Goal: Task Accomplishment & Management: Manage account settings

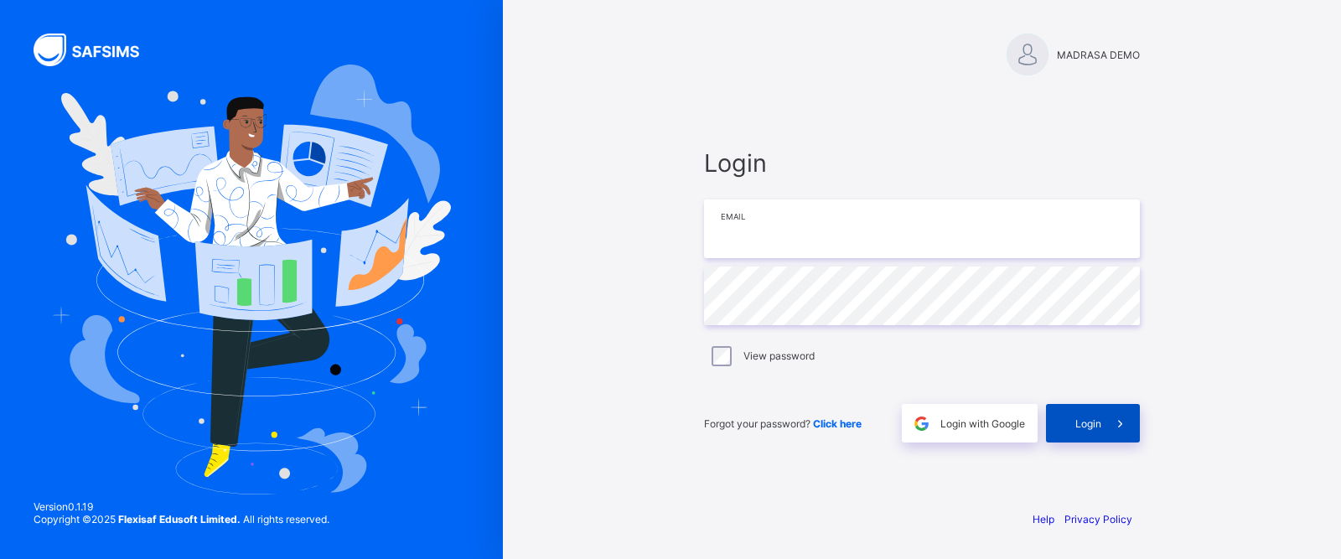
type input "**********"
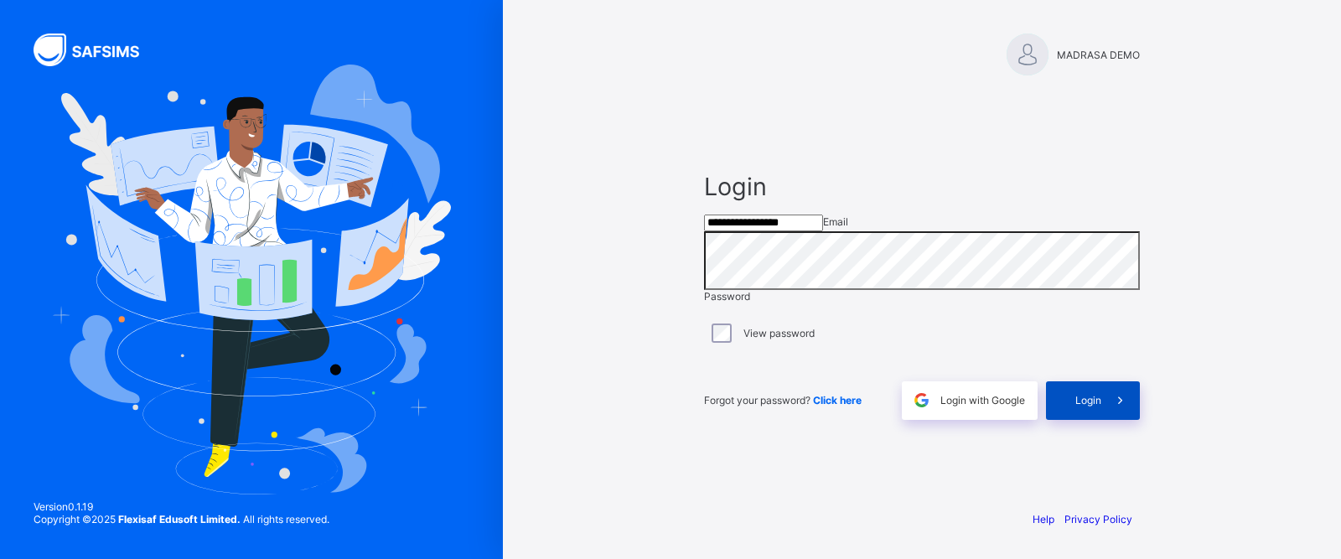
click at [1103, 420] on span at bounding box center [1121, 400] width 39 height 39
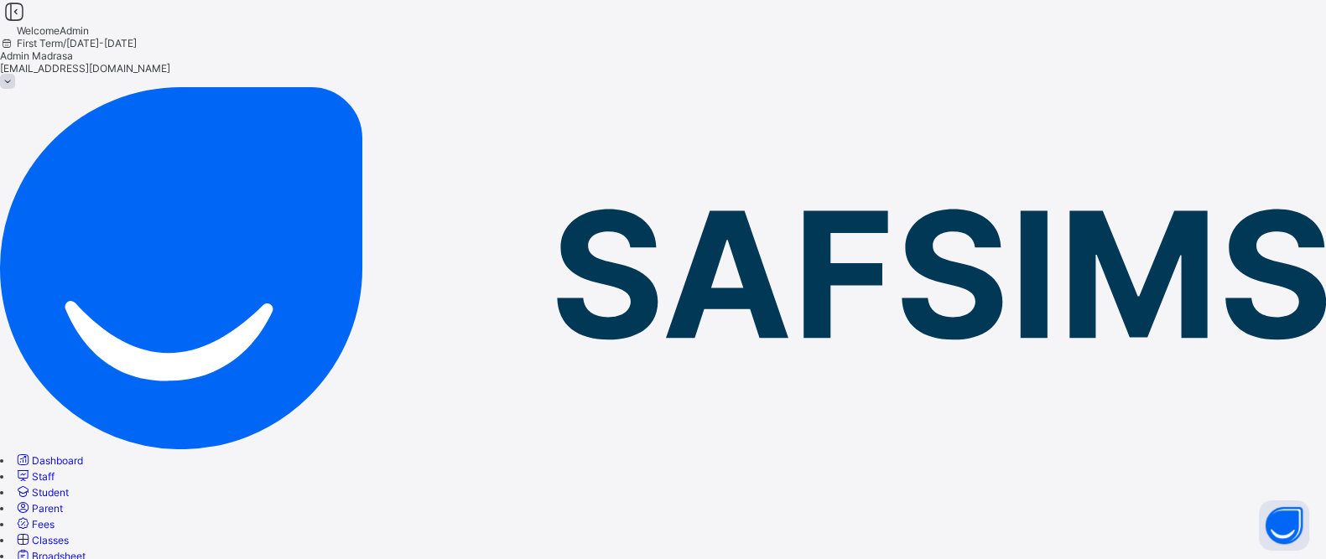
click at [83, 454] on link "Dashboard" at bounding box center [48, 460] width 69 height 13
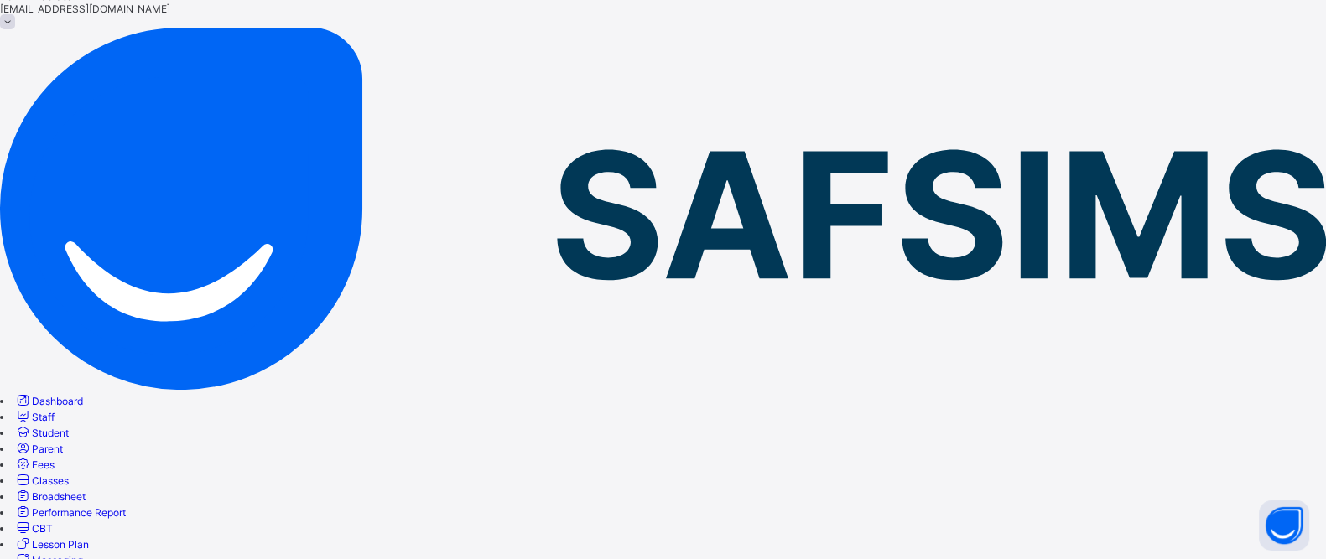
scroll to position [65, 0]
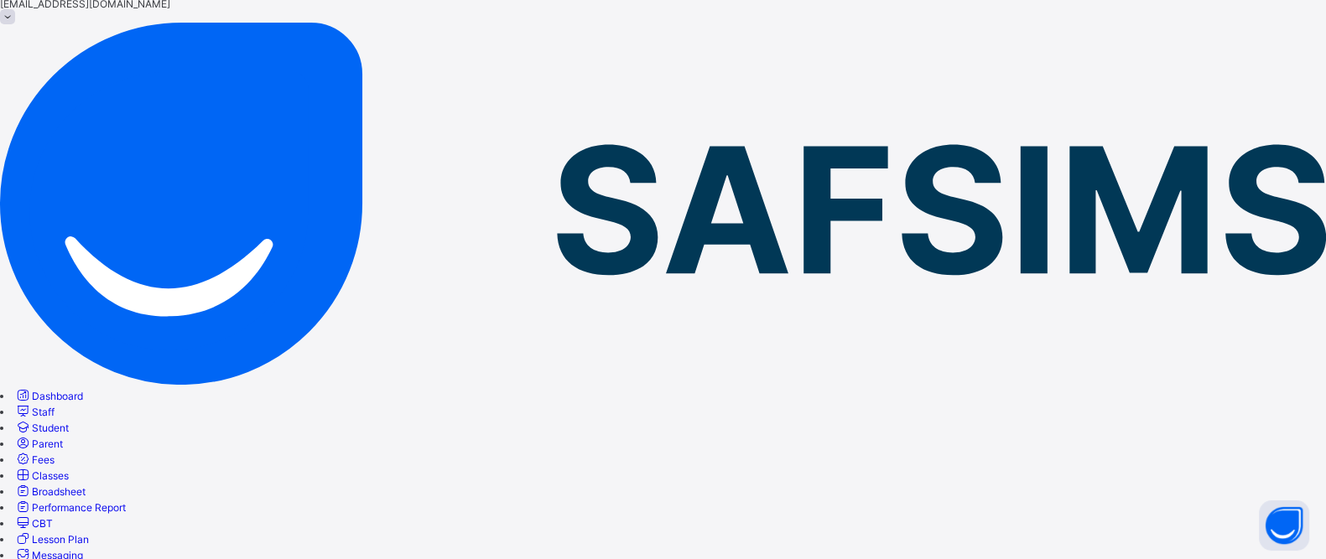
click at [32, 403] on icon at bounding box center [23, 411] width 18 height 16
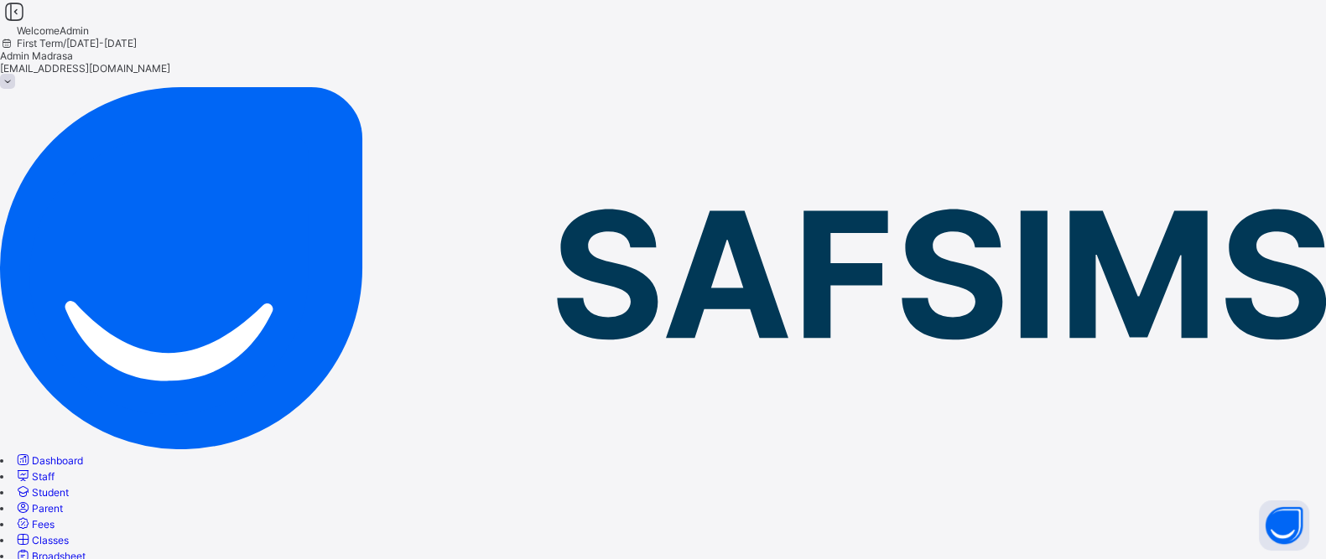
click at [32, 484] on icon at bounding box center [23, 492] width 18 height 16
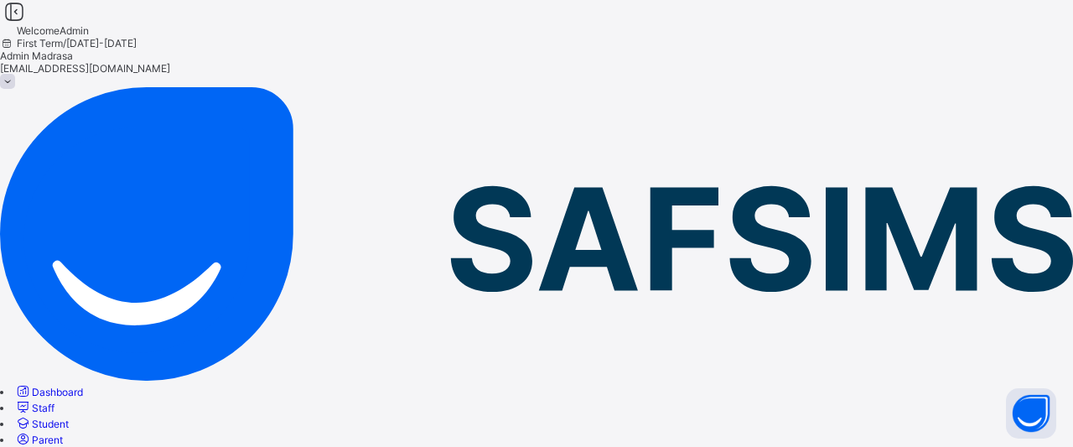
scroll to position [550, 0]
drag, startPoint x: 583, startPoint y: 212, endPoint x: 371, endPoint y: 122, distance: 229.5
drag, startPoint x: 1063, startPoint y: 241, endPoint x: 1072, endPoint y: 299, distance: 59.4
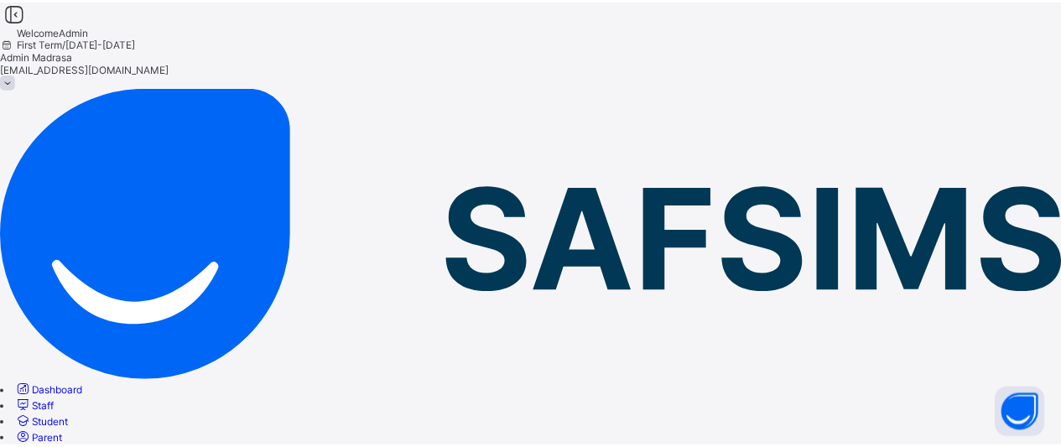
scroll to position [783, 0]
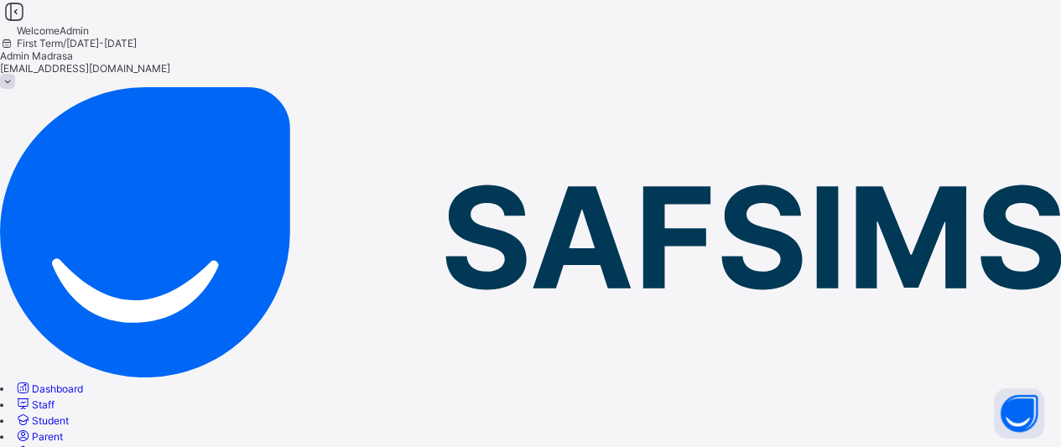
click at [63, 430] on link "Parent" at bounding box center [38, 436] width 49 height 13
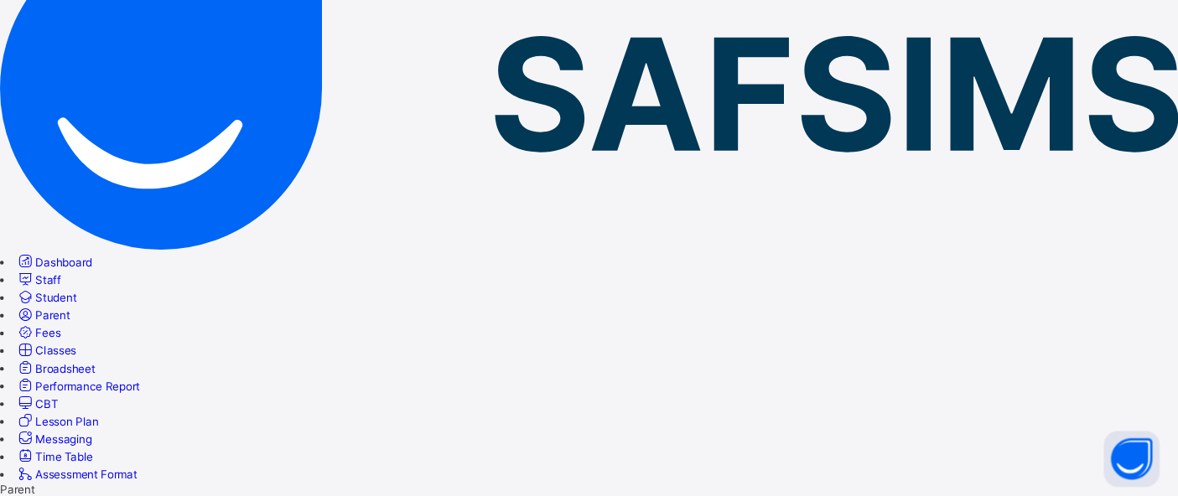
scroll to position [140, 0]
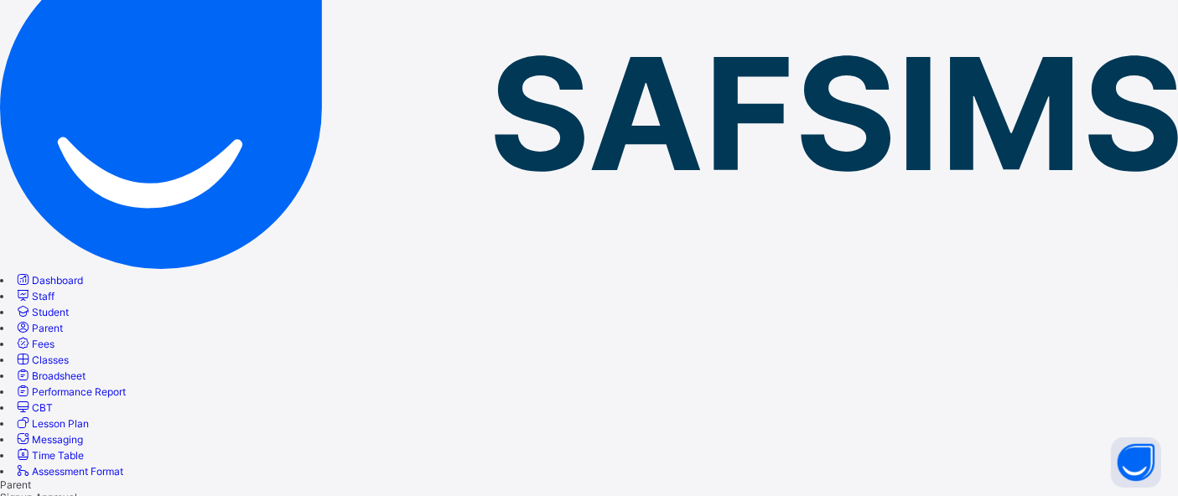
click at [54, 338] on span "Fees" at bounding box center [43, 344] width 23 height 13
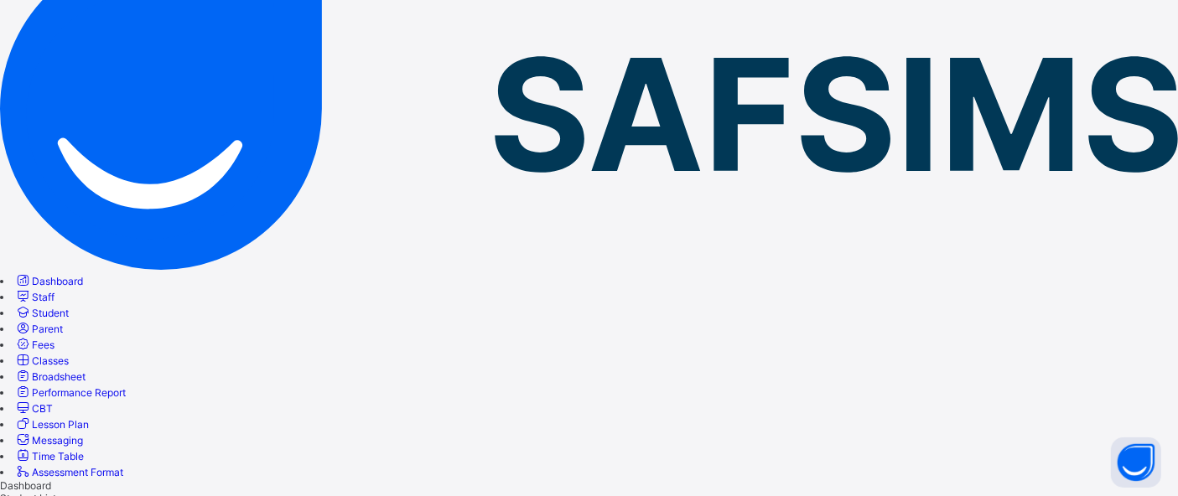
select select "****"
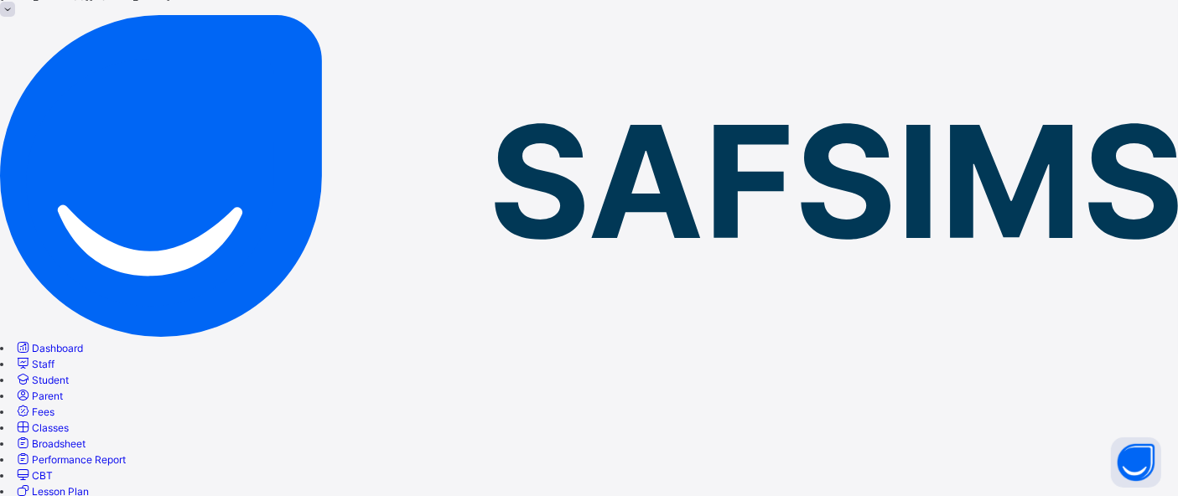
scroll to position [34, 0]
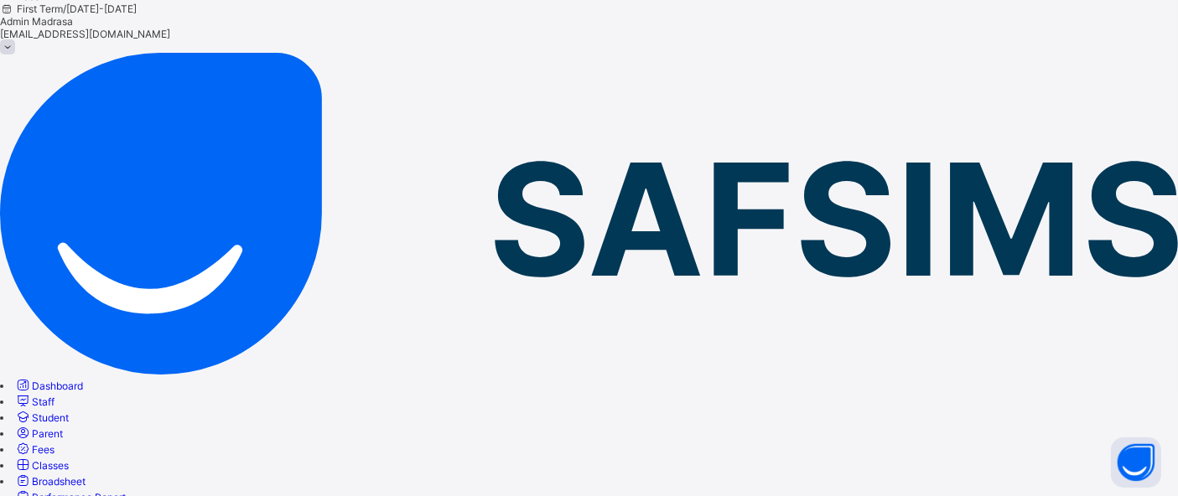
select select "****"
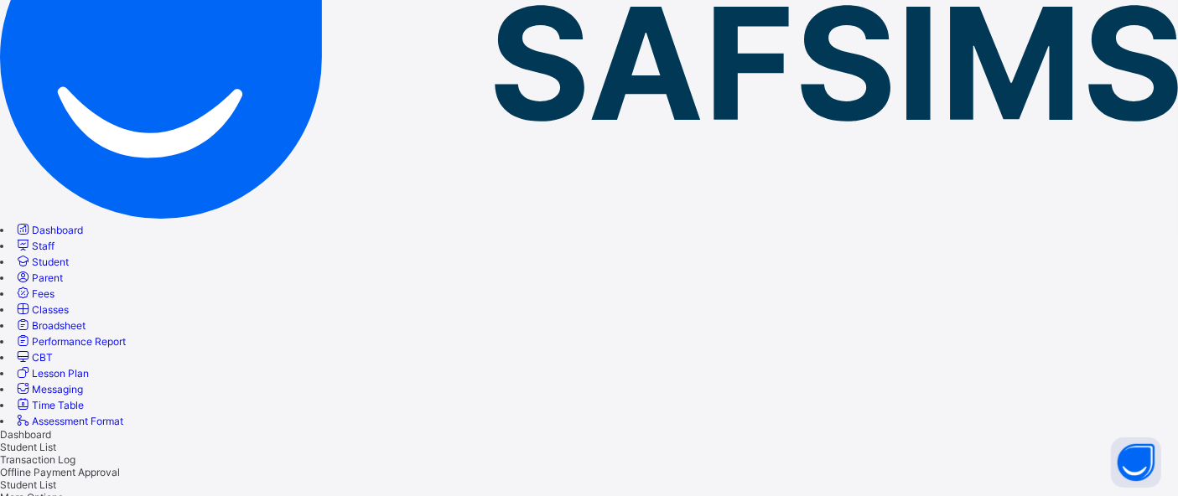
scroll to position [213, 0]
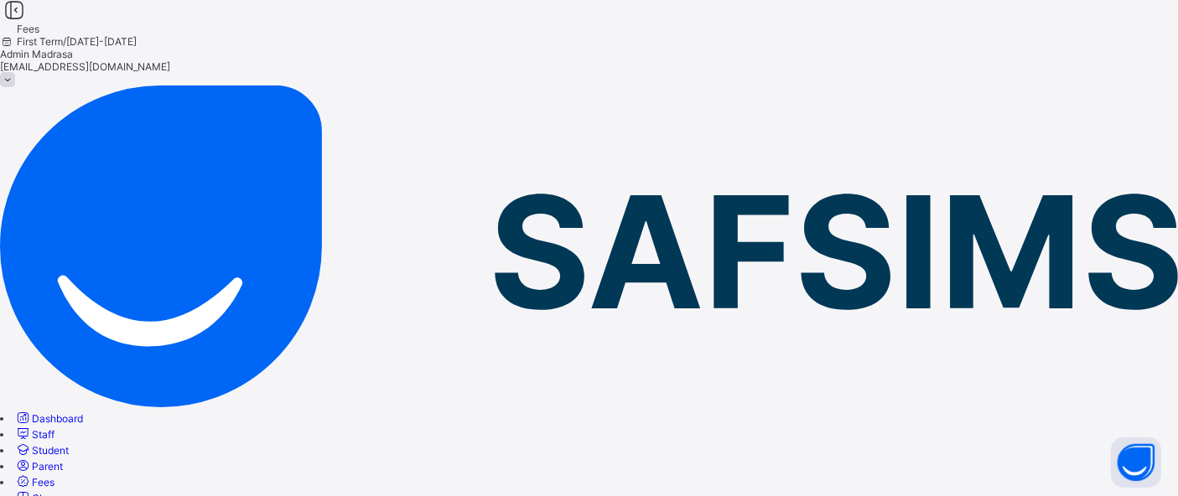
scroll to position [0, 0]
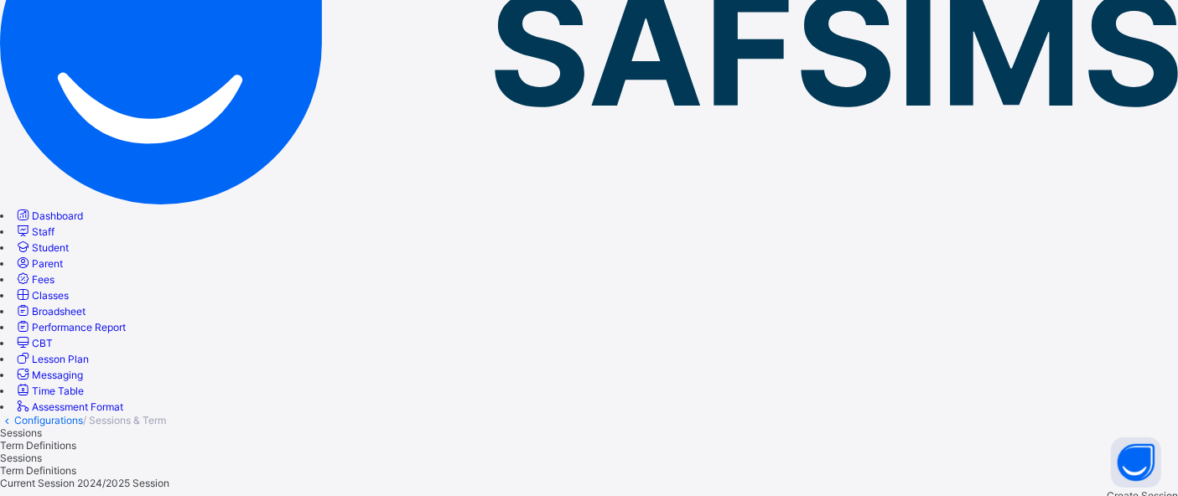
scroll to position [207, 0]
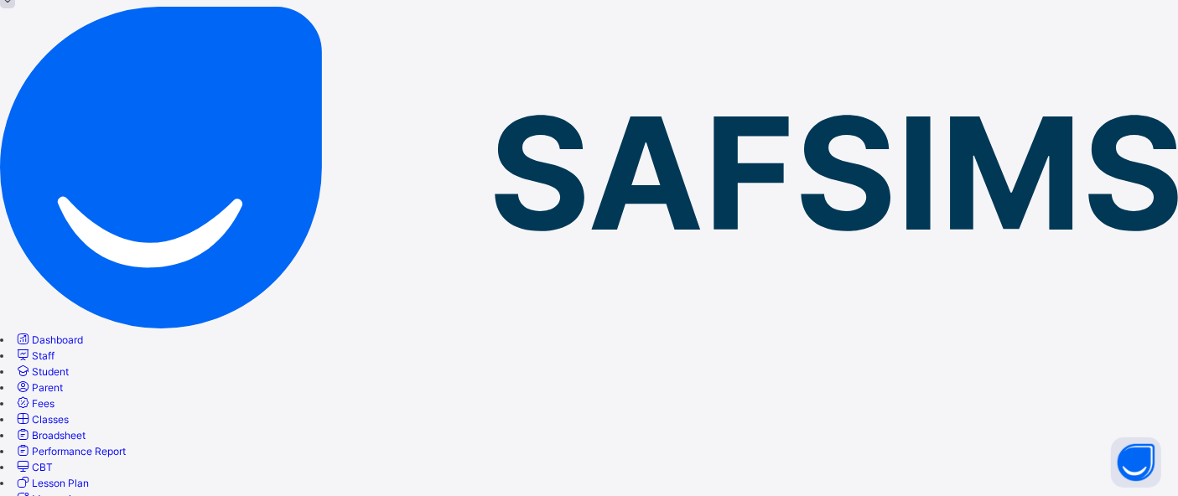
scroll to position [8, 0]
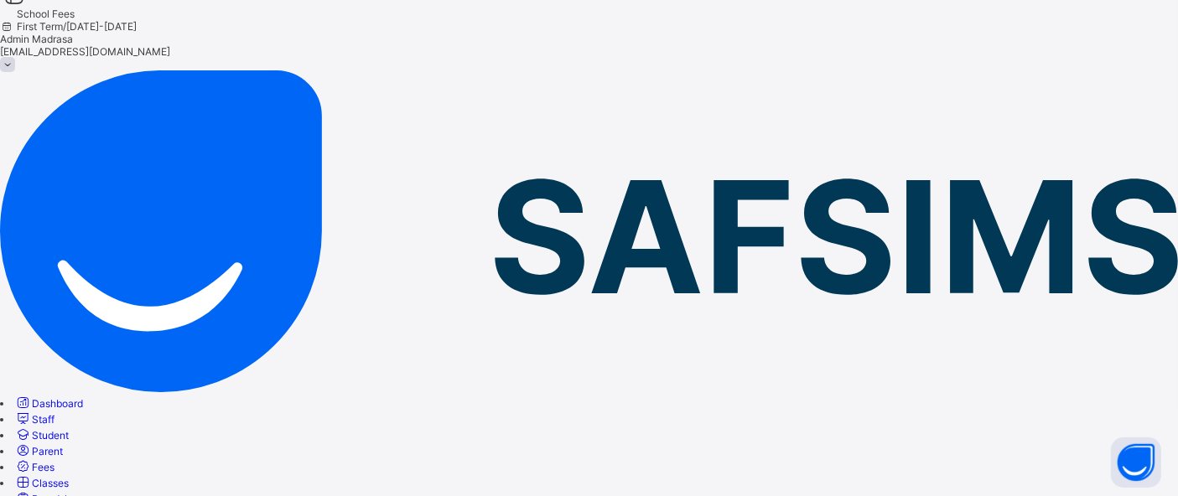
scroll to position [13, 0]
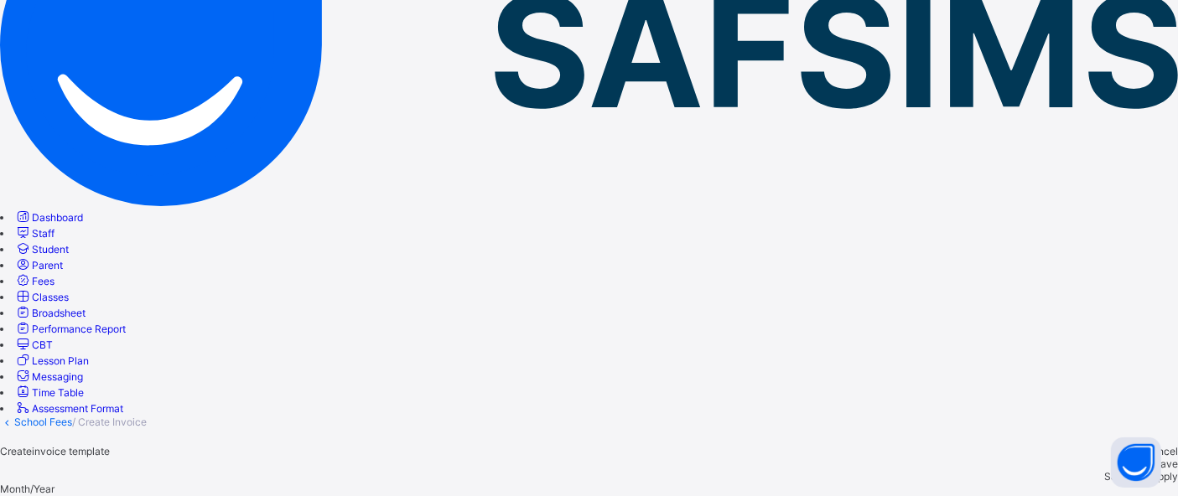
scroll to position [246, 0]
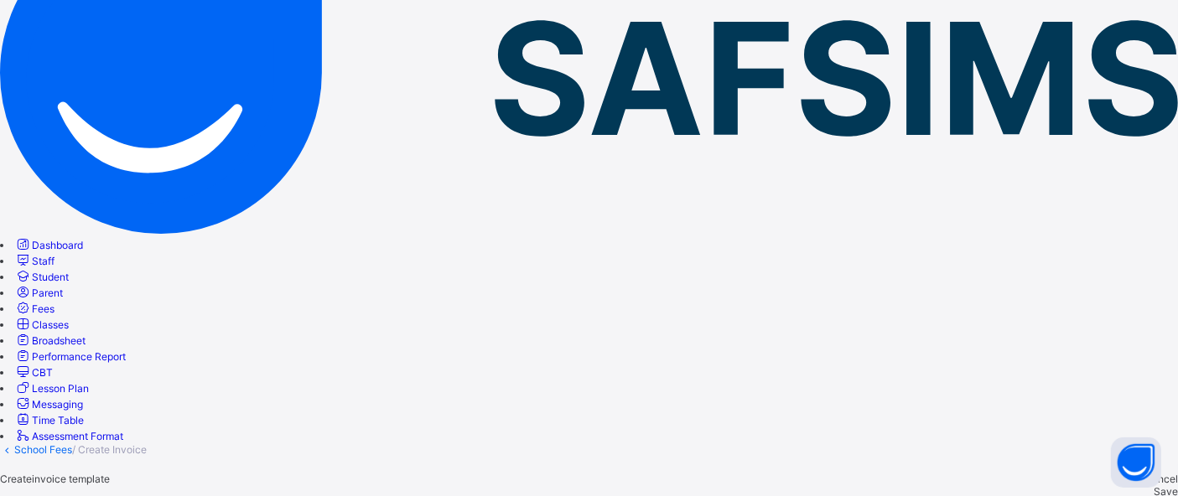
scroll to position [174, 0]
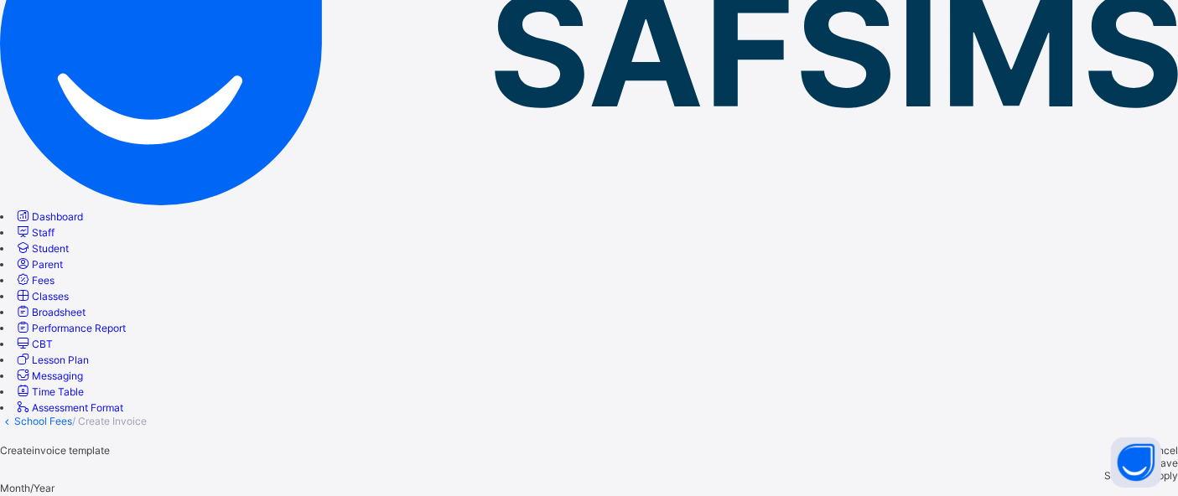
scroll to position [208, 0]
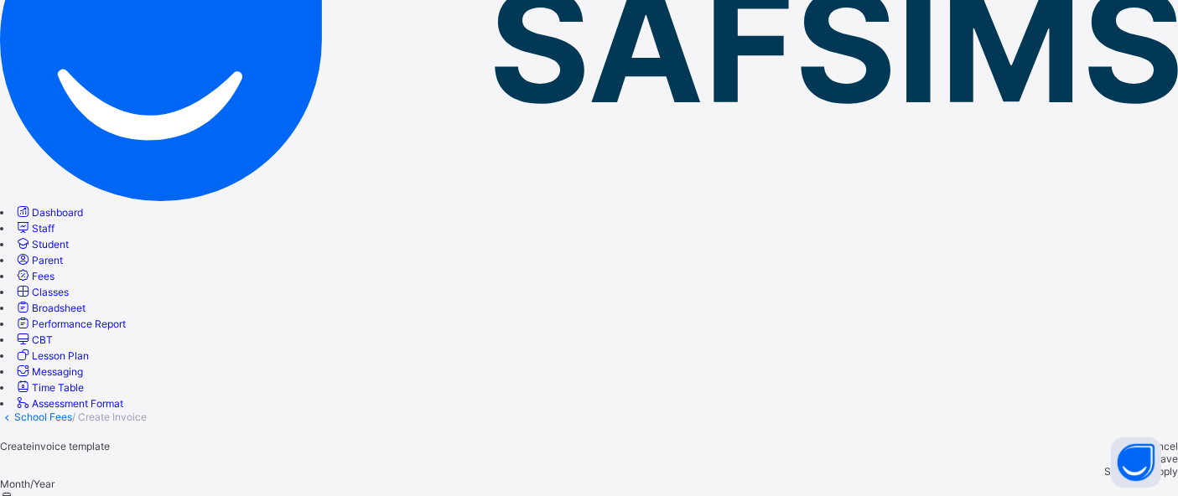
type input "*"
type input "**"
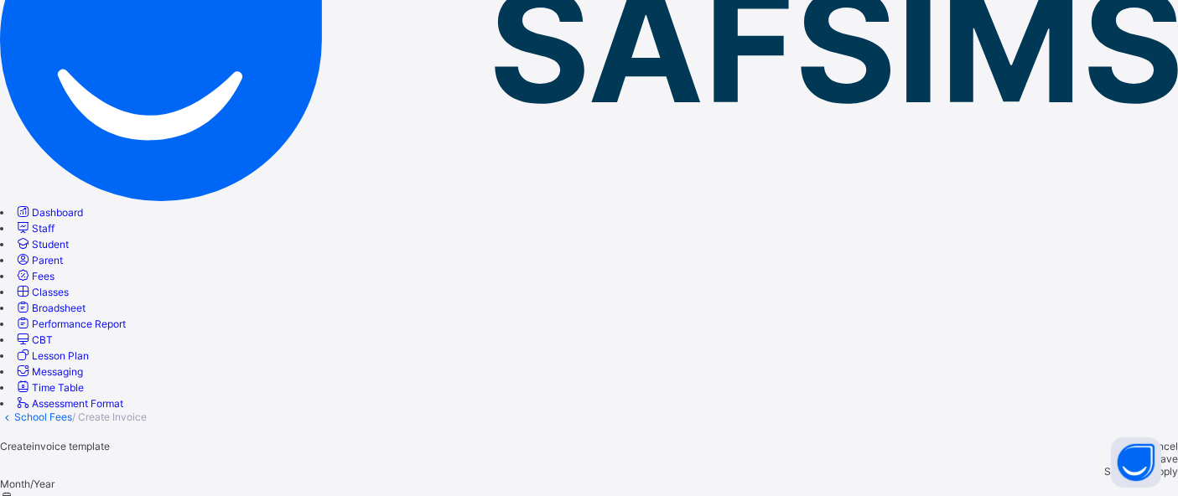
type input "**"
type input "*"
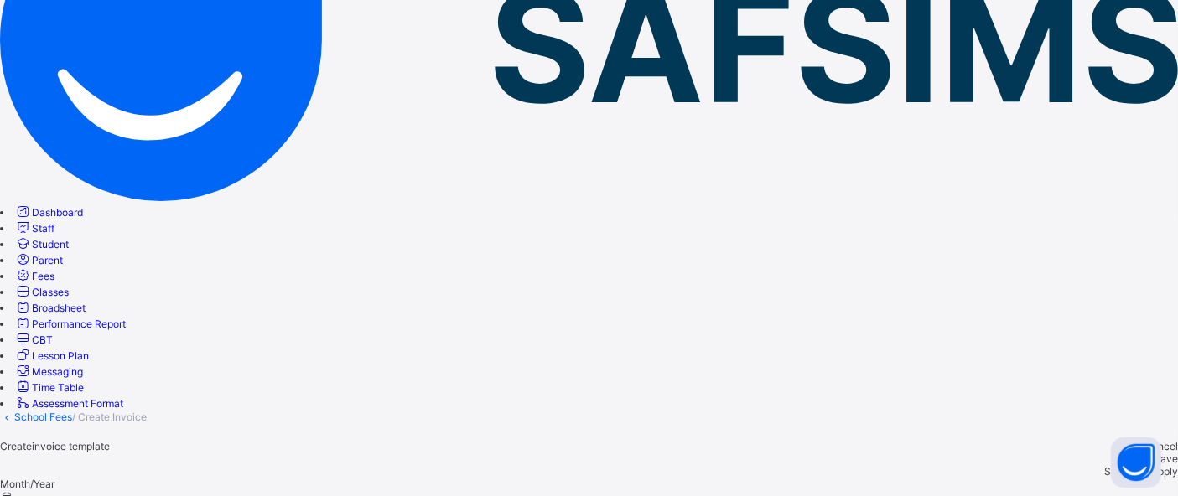
type input "*"
type input "**"
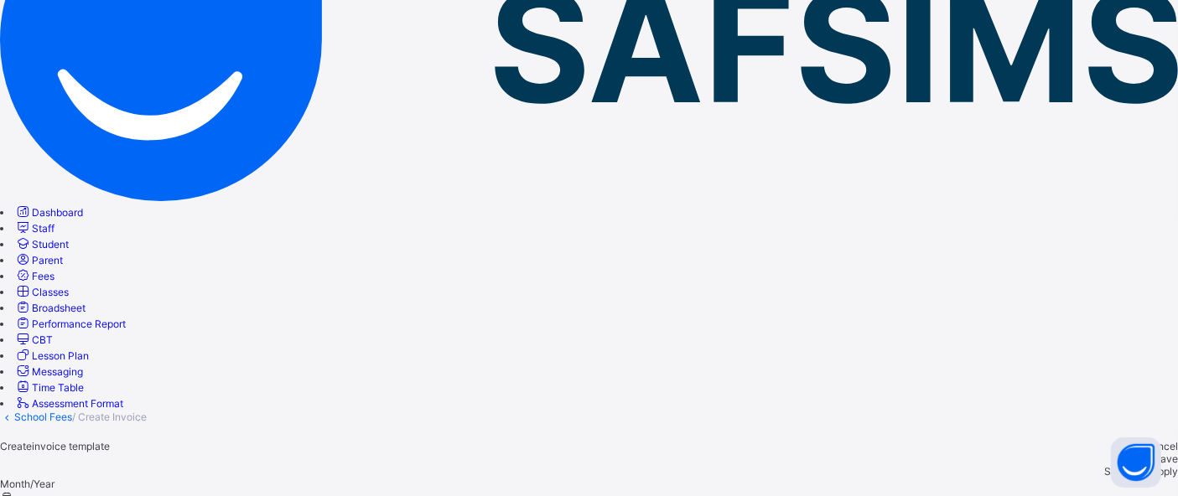
drag, startPoint x: 1066, startPoint y: 314, endPoint x: 1014, endPoint y: 351, distance: 63.1
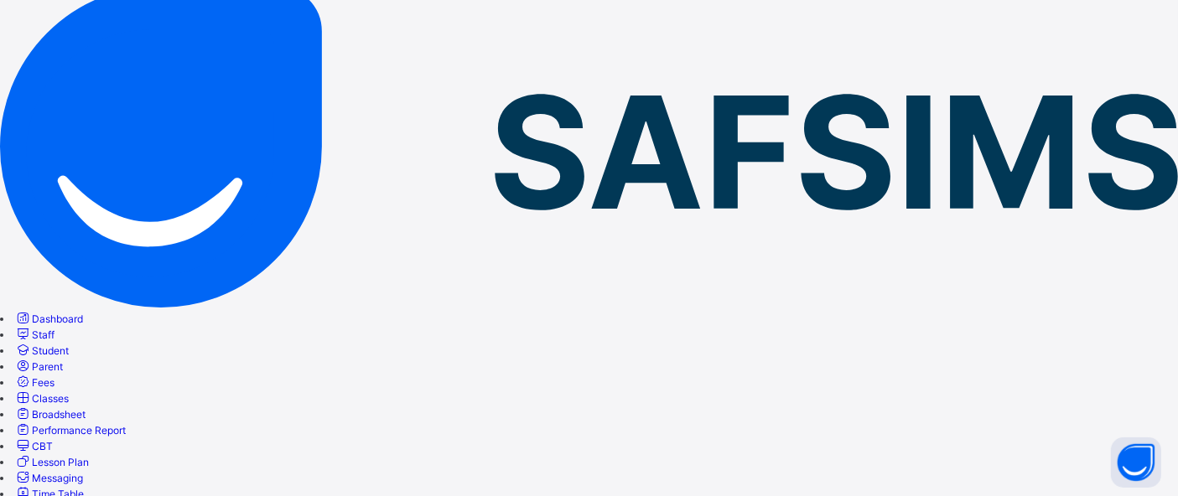
scroll to position [0, 0]
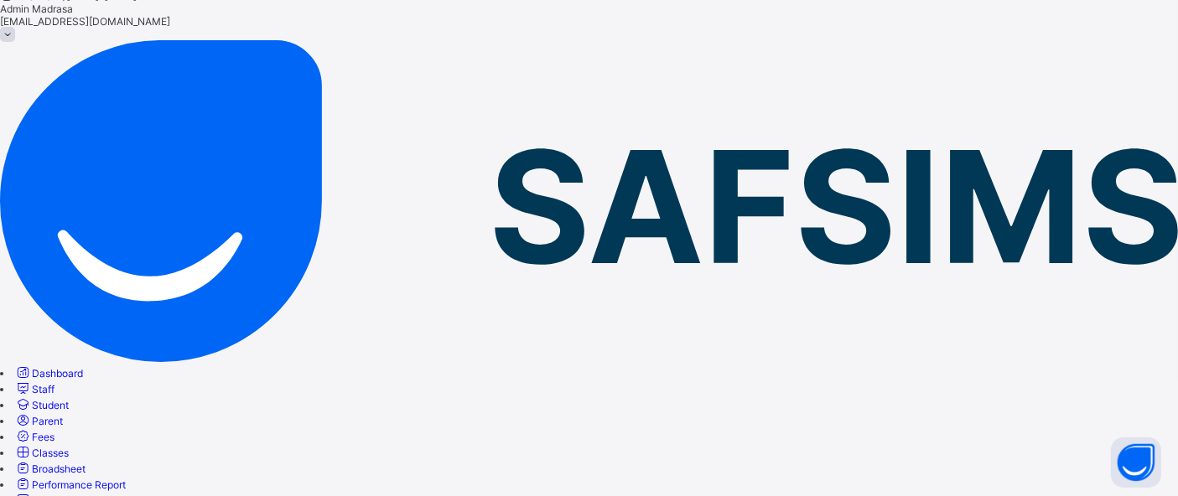
scroll to position [51, 0]
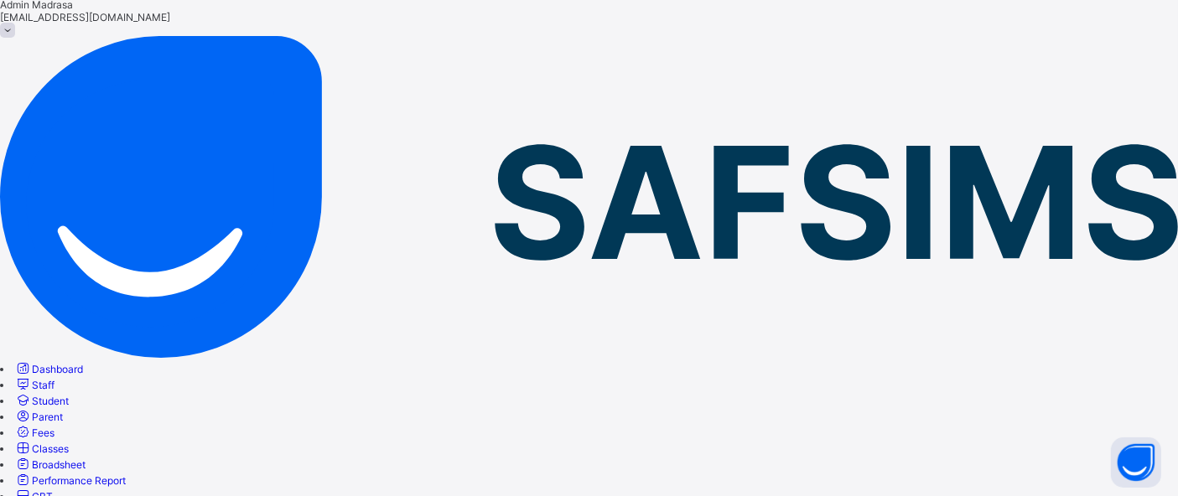
select select "****"
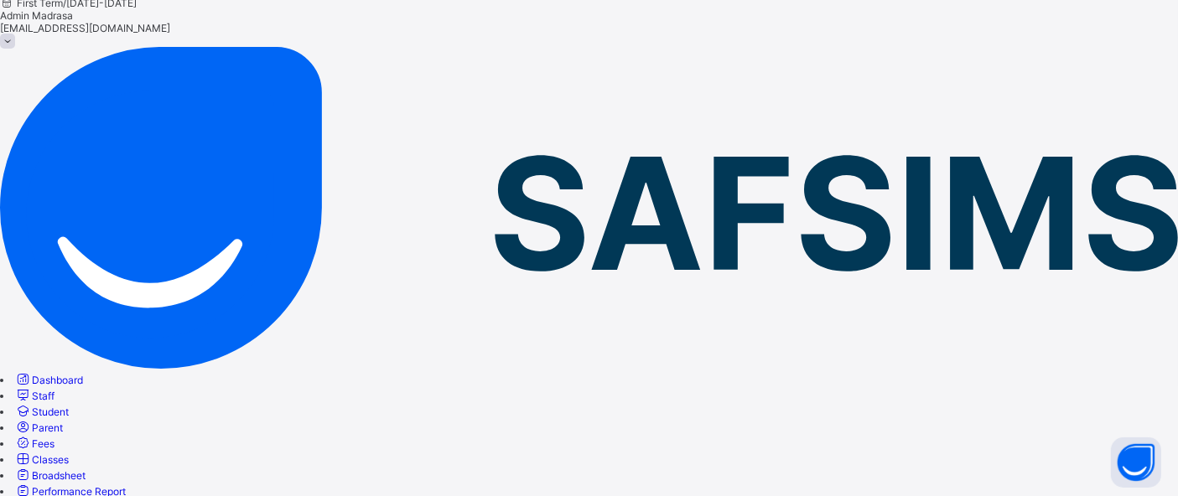
scroll to position [15, 0]
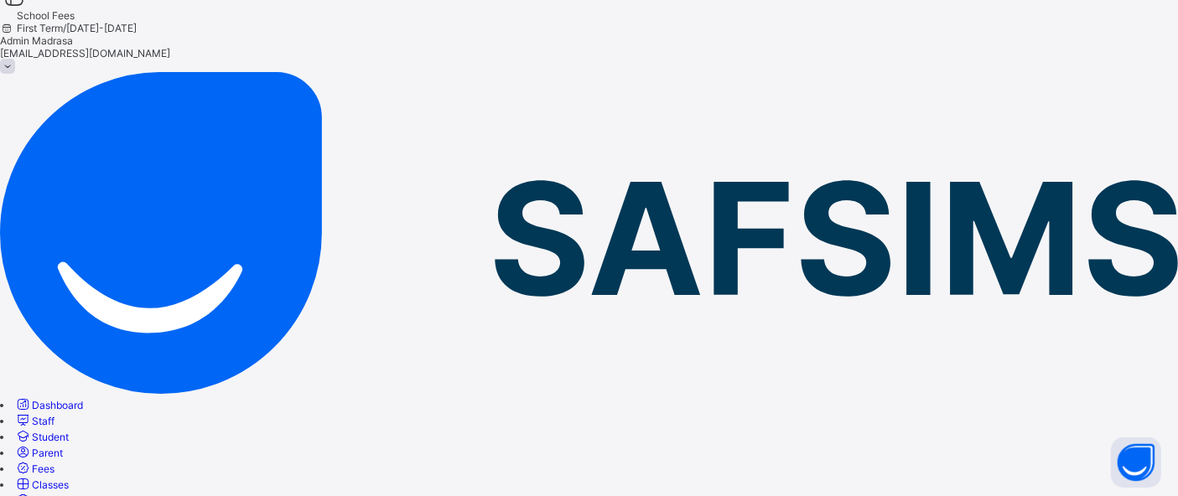
select select "*"
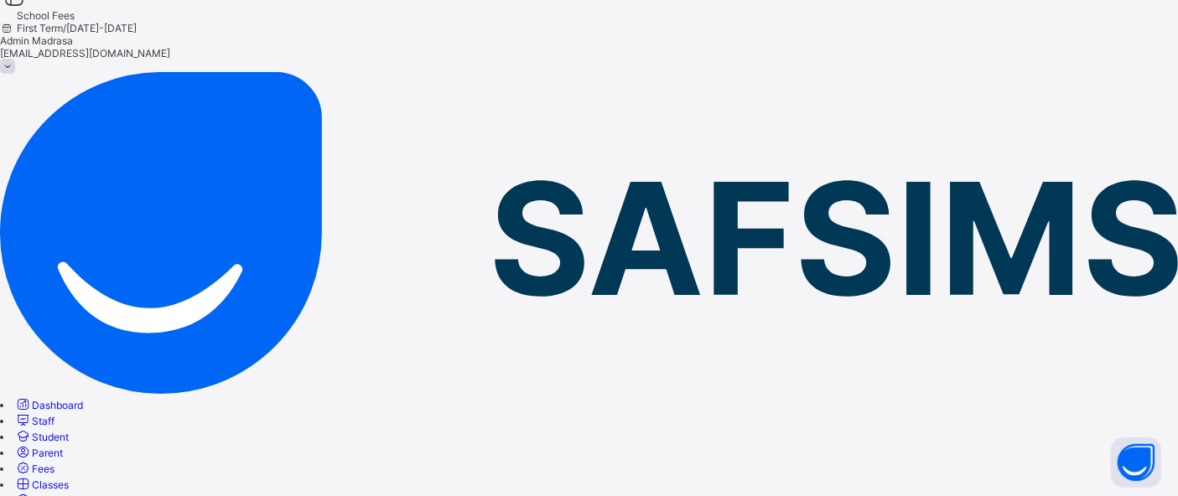
select select "****"
click at [83, 399] on link "Dashboard" at bounding box center [48, 405] width 69 height 13
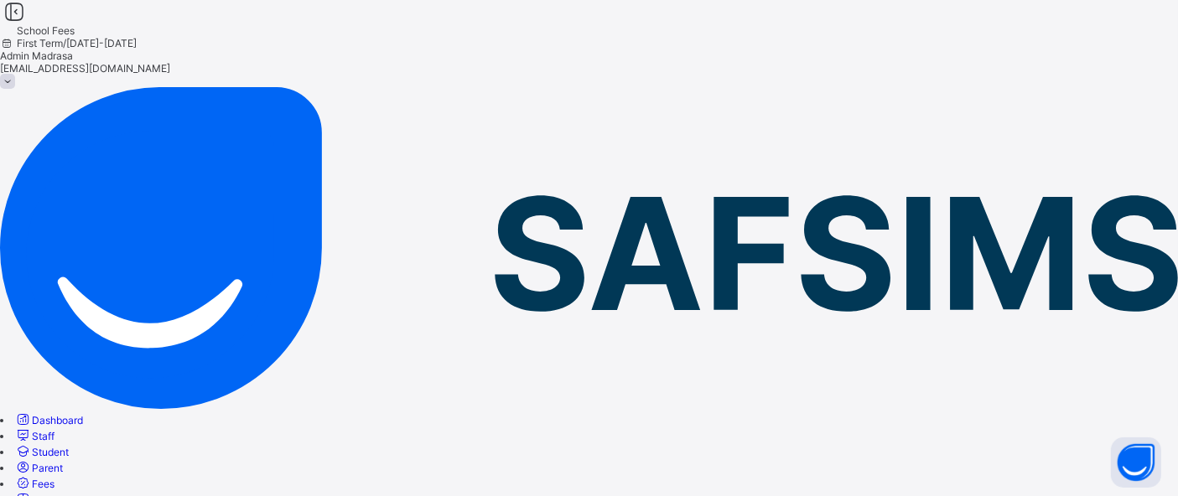
click at [69, 494] on span "Classes" at bounding box center [50, 500] width 37 height 13
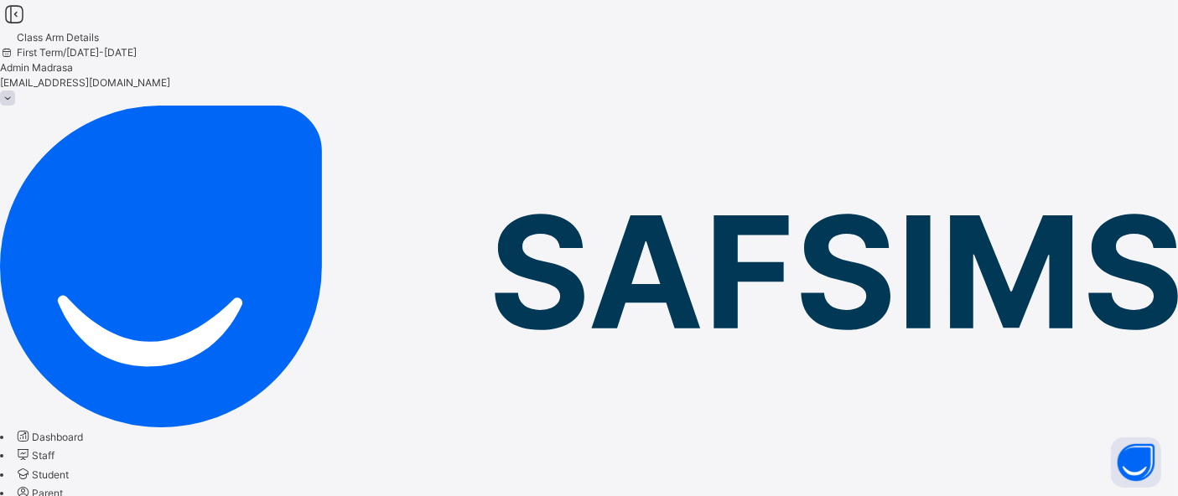
scroll to position [456, 0]
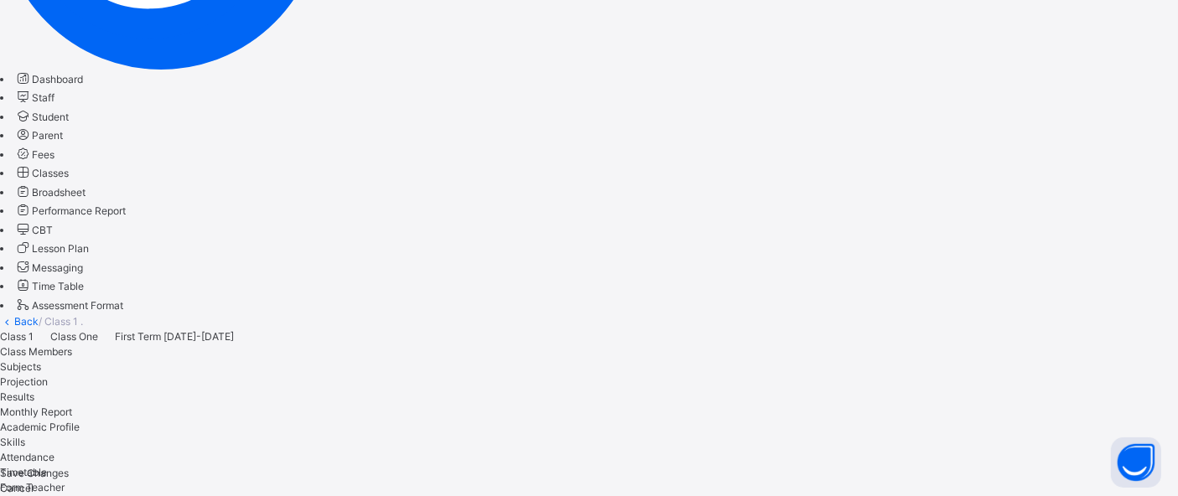
scroll to position [362, 0]
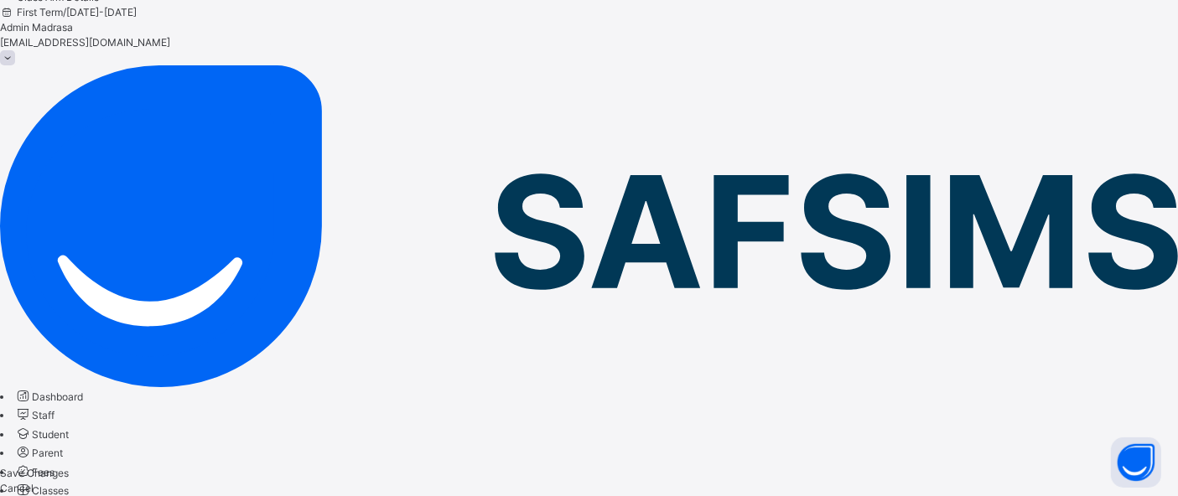
scroll to position [0, 0]
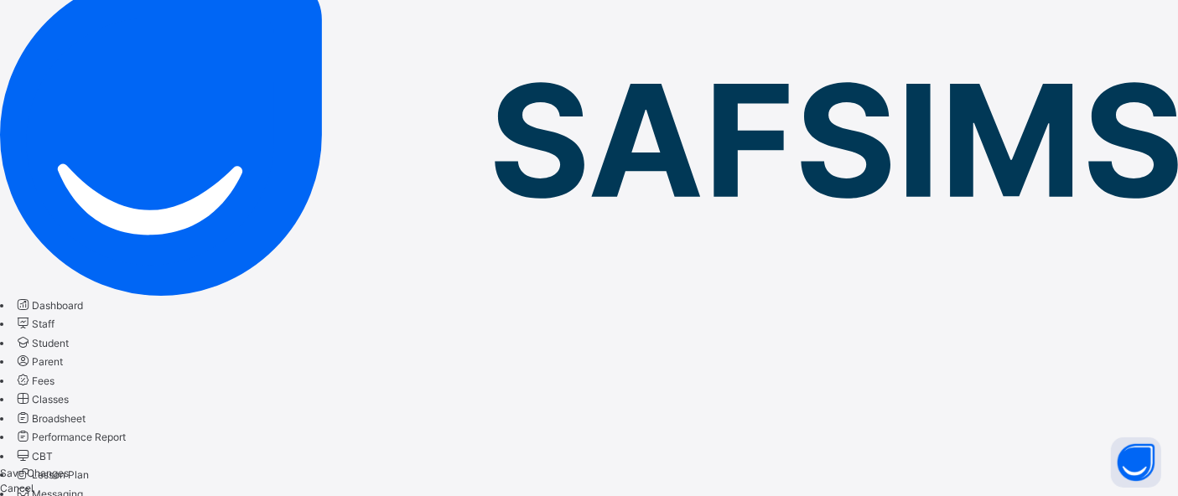
scroll to position [132, 0]
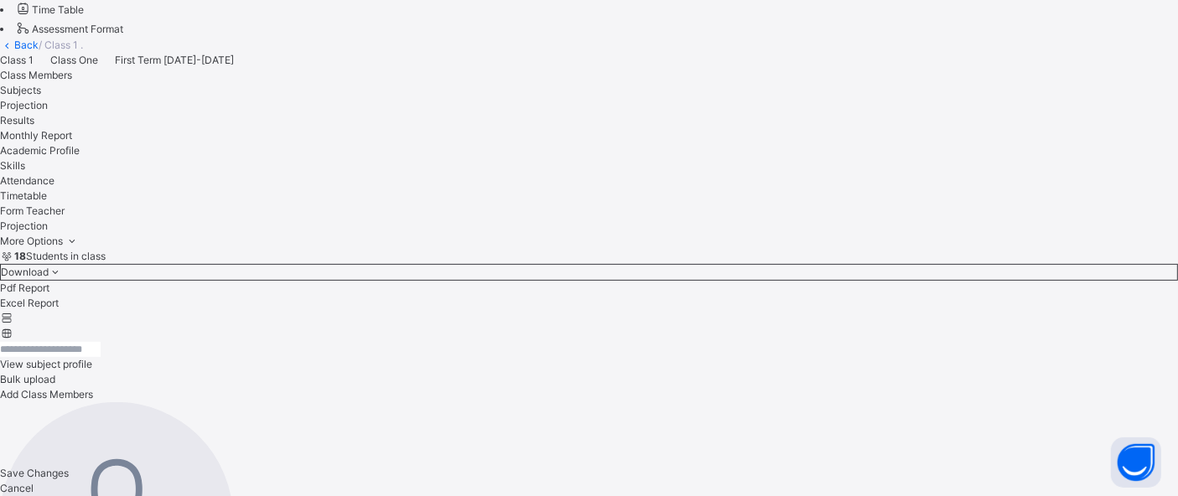
scroll to position [653, 0]
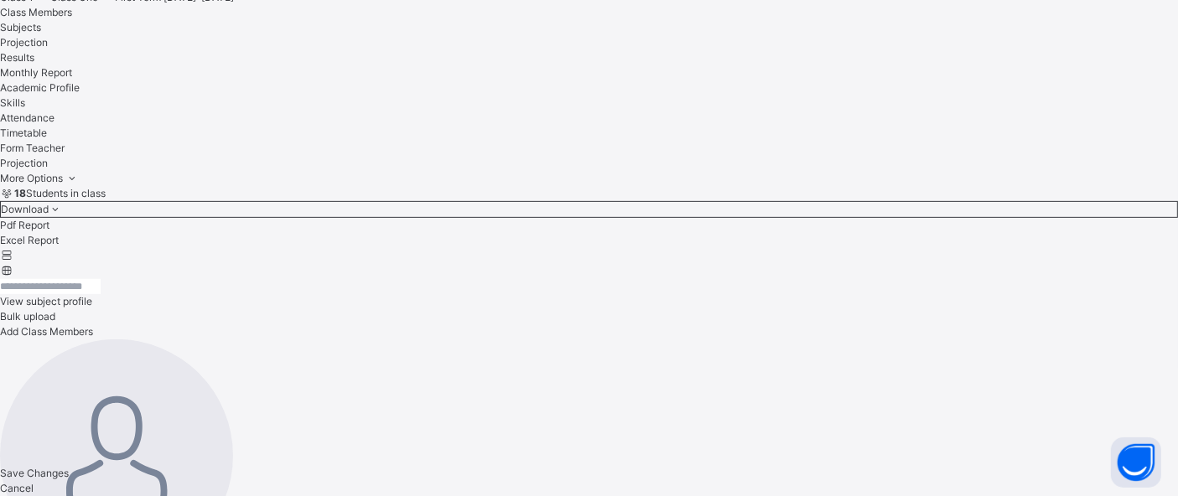
scroll to position [700, 0]
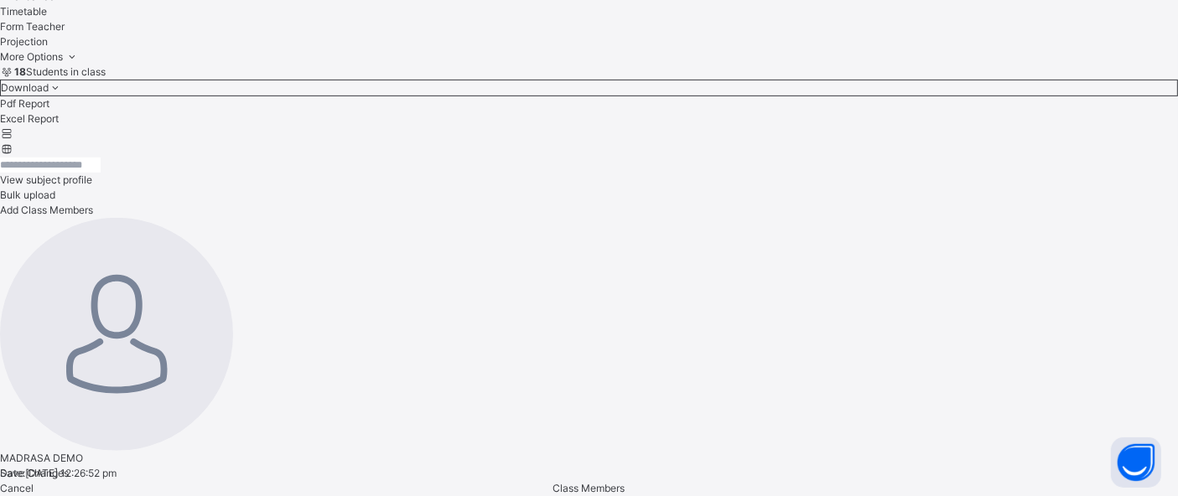
scroll to position [822, 0]
type input "*"
type input "**"
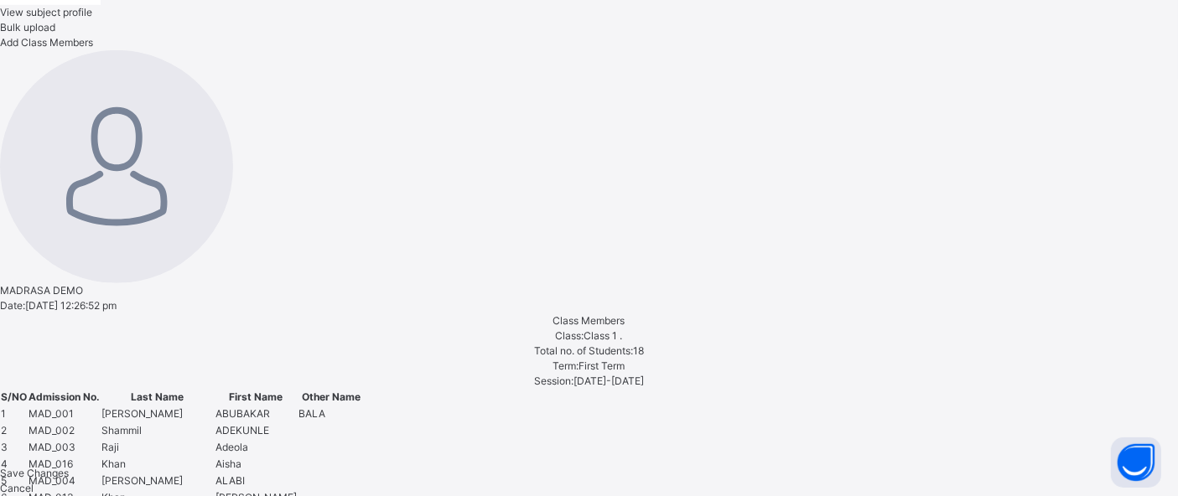
scroll to position [988, 0]
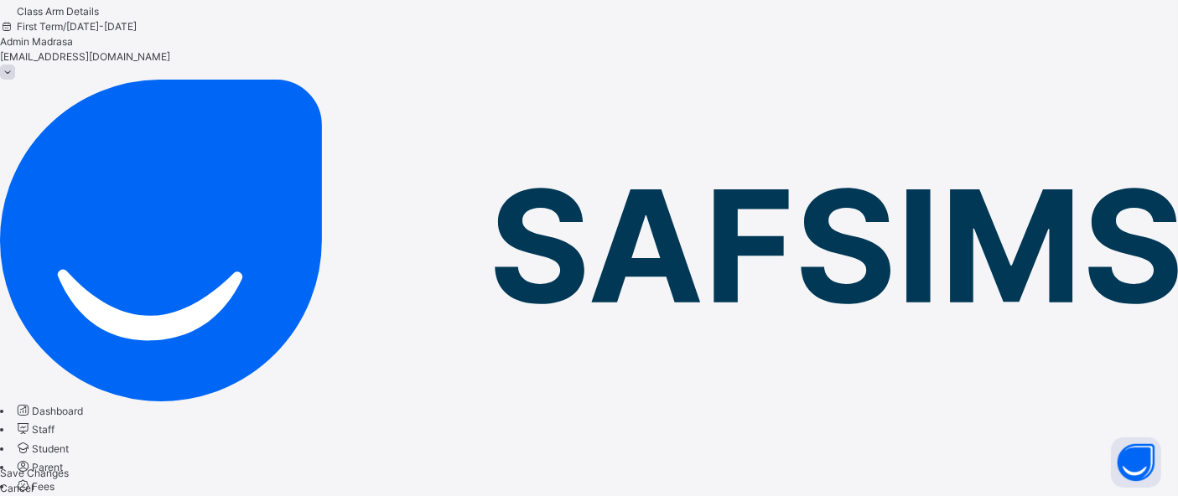
scroll to position [0, 0]
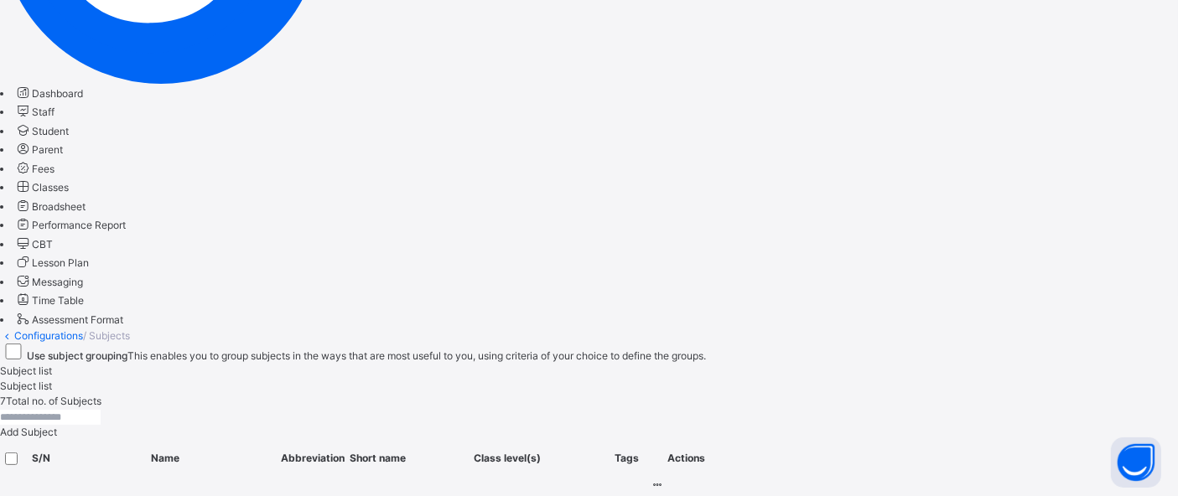
scroll to position [338, 0]
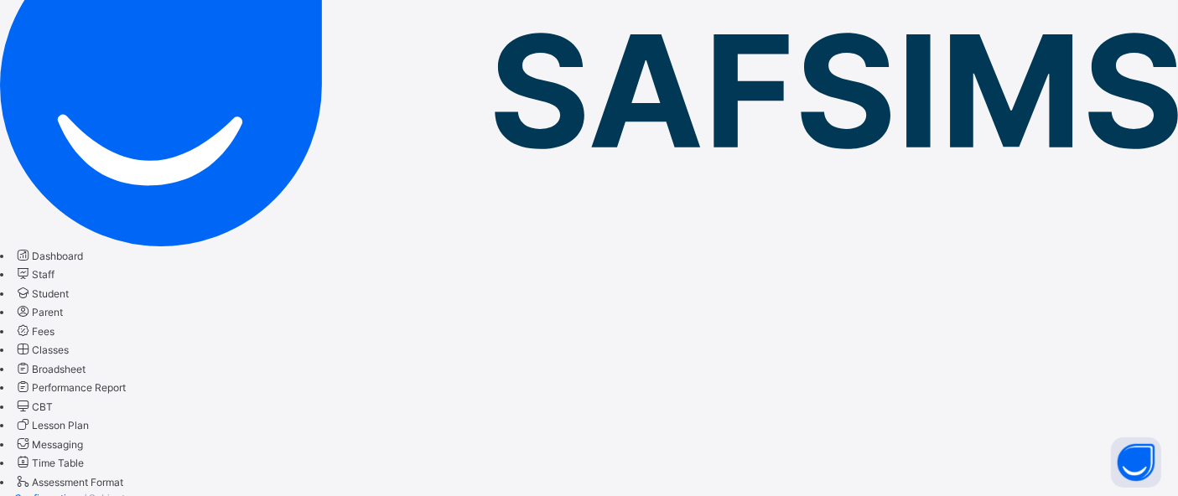
scroll to position [178, 0]
